Goal: Navigation & Orientation: Find specific page/section

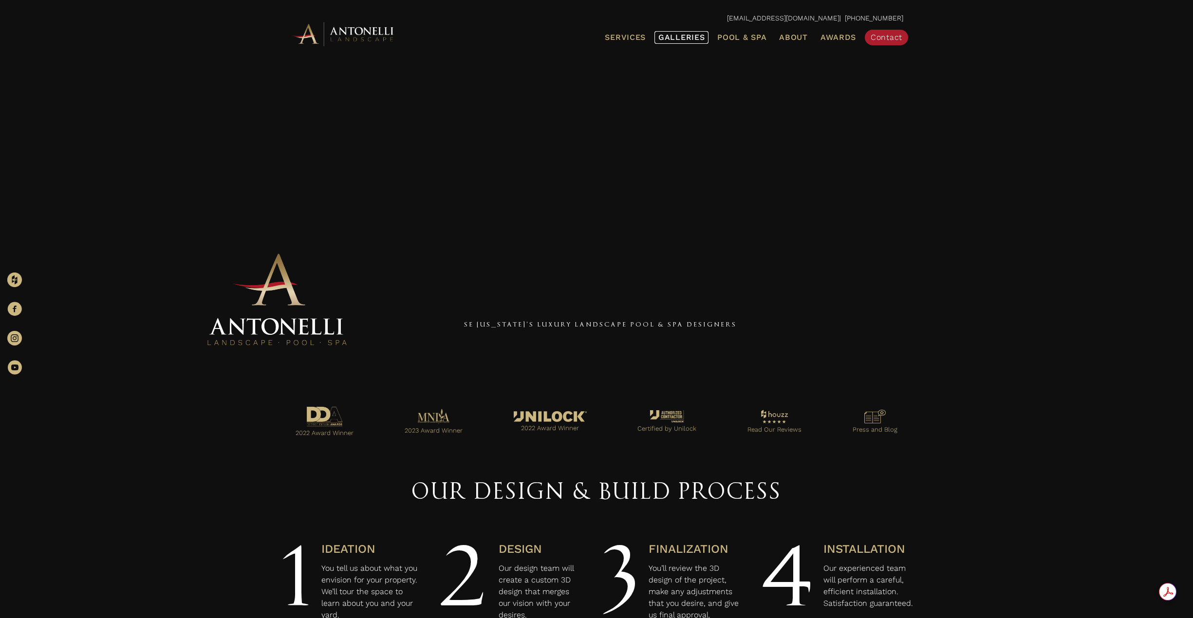
click at [672, 39] on span "Galleries" at bounding box center [681, 37] width 46 height 9
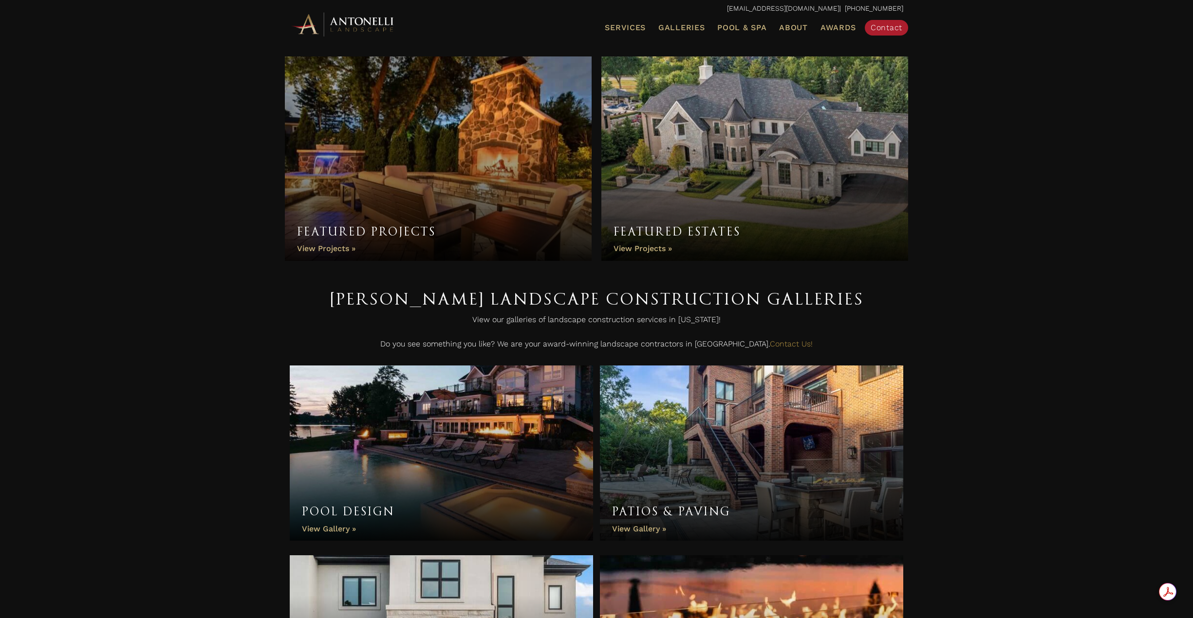
click at [752, 162] on link "Featured Estates" at bounding box center [754, 158] width 307 height 205
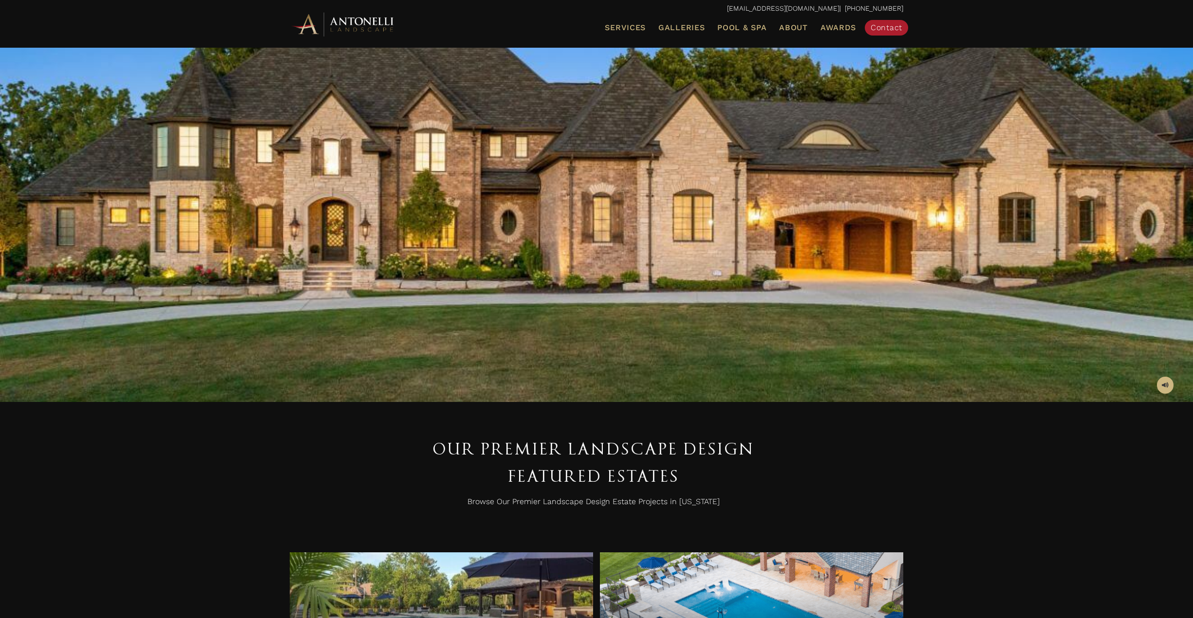
scroll to position [390, 0]
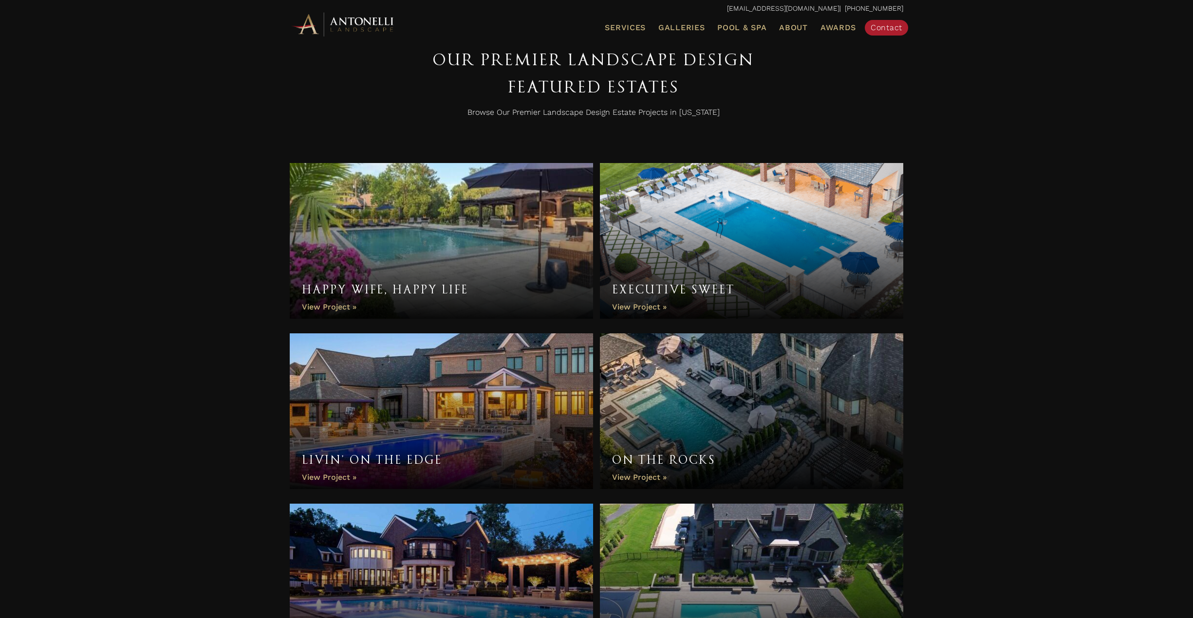
click at [404, 205] on link "Happy Wife, Happy Life" at bounding box center [441, 241] width 303 height 156
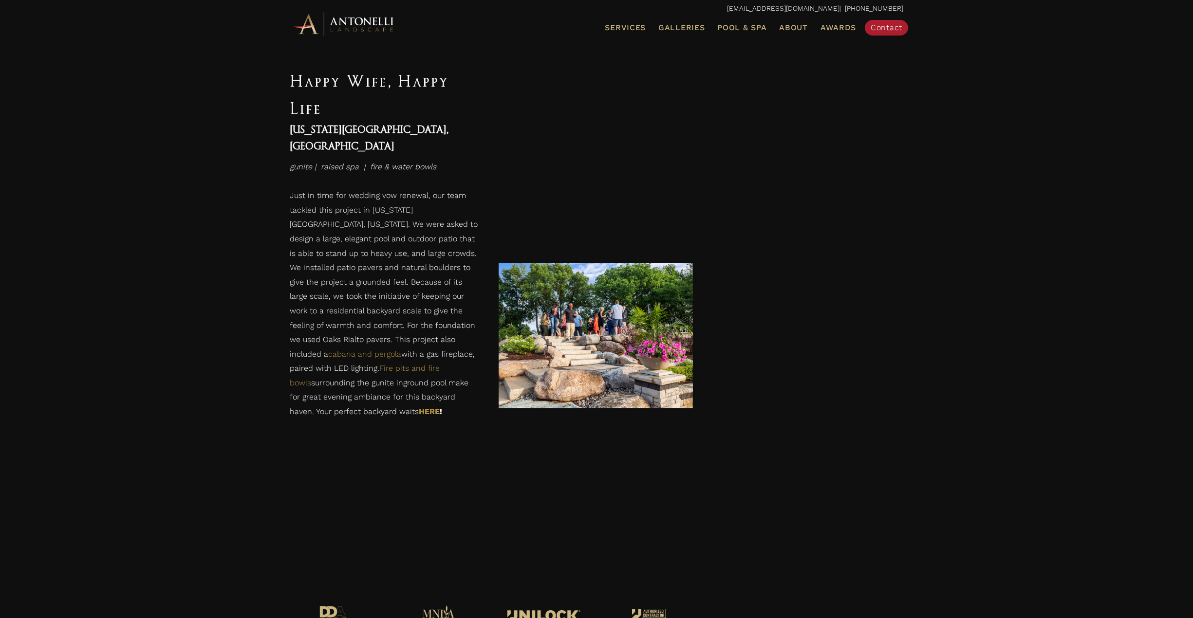
scroll to position [1705, 0]
